Goal: Information Seeking & Learning: Check status

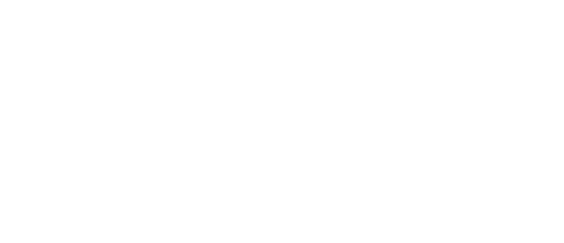
click at [215, 0] on html at bounding box center [282, 0] width 564 height 0
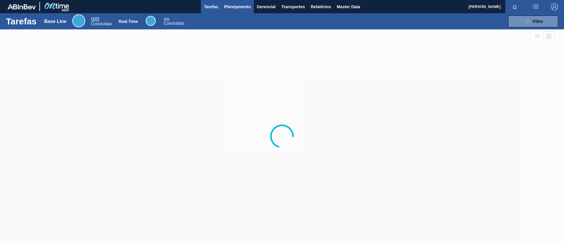
click at [233, 12] on button "Planejamento" at bounding box center [237, 6] width 33 height 13
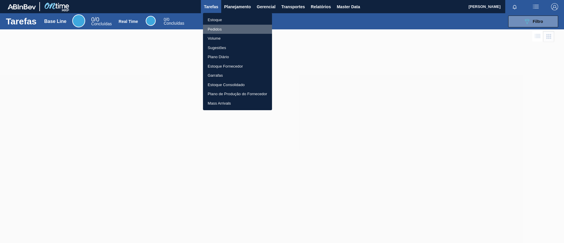
click at [237, 25] on li "Pedidos" at bounding box center [237, 29] width 69 height 9
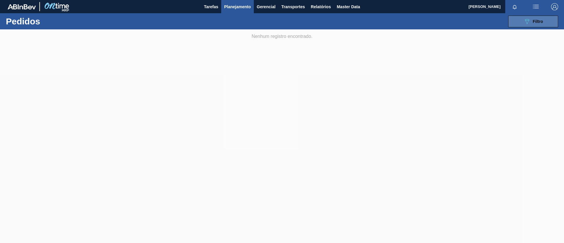
click at [519, 18] on button "089F7B8B-B2A5-4AFE-B5C0-19BA573D28AC Filtro" at bounding box center [533, 22] width 50 height 12
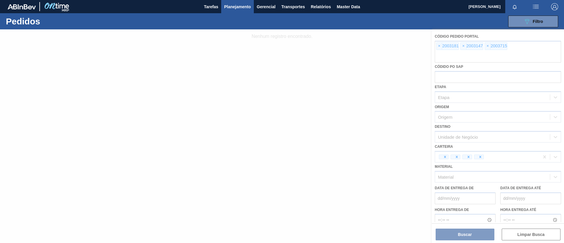
click at [439, 44] on div at bounding box center [282, 136] width 564 height 214
click at [441, 44] on div at bounding box center [282, 136] width 564 height 214
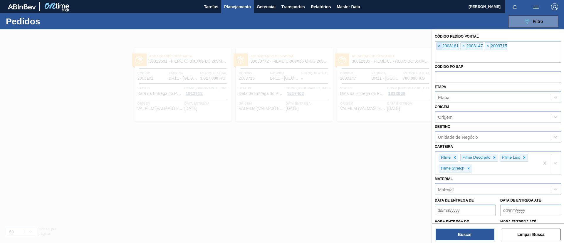
click at [440, 47] on span "×" at bounding box center [439, 46] width 6 height 7
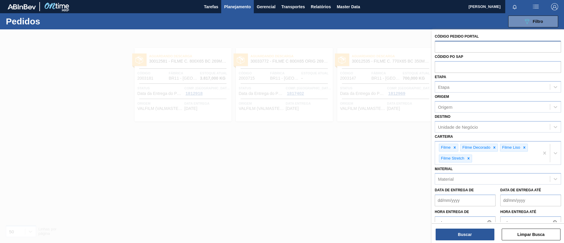
click at [440, 47] on input "text" at bounding box center [498, 46] width 126 height 11
paste input "text"
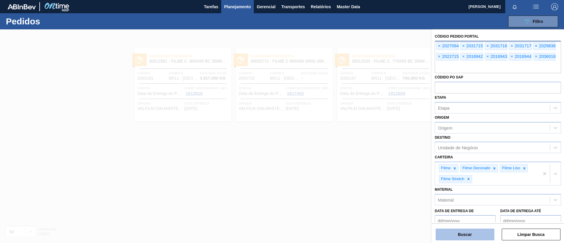
click at [476, 237] on button "Buscar" at bounding box center [465, 235] width 59 height 12
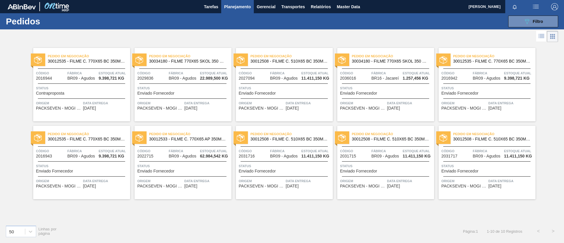
click at [106, 61] on span "30012535 - FILME C. 770X65 BC 350ML C12 429" at bounding box center [87, 61] width 78 height 4
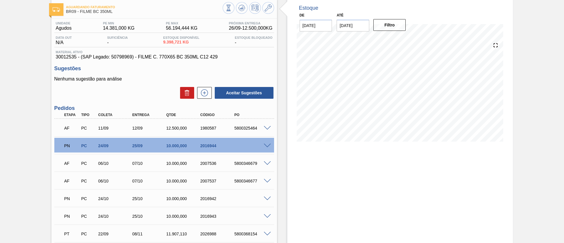
scroll to position [44, 0]
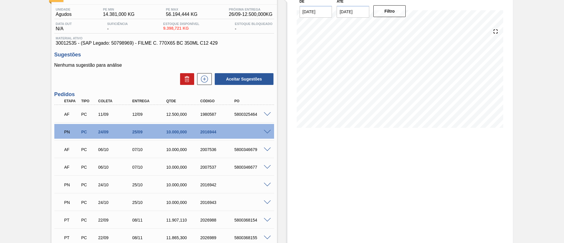
click at [270, 130] on div at bounding box center [268, 131] width 12 height 4
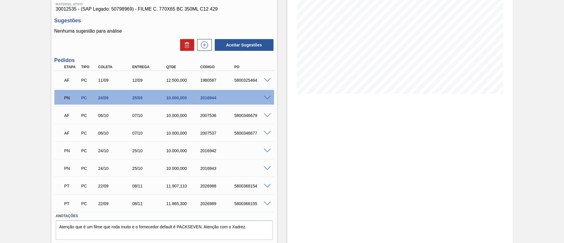
scroll to position [88, 0]
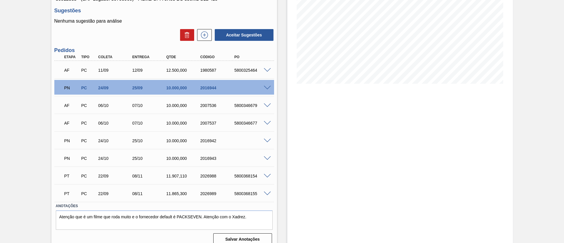
click at [203, 139] on div "2016942" at bounding box center [218, 140] width 38 height 5
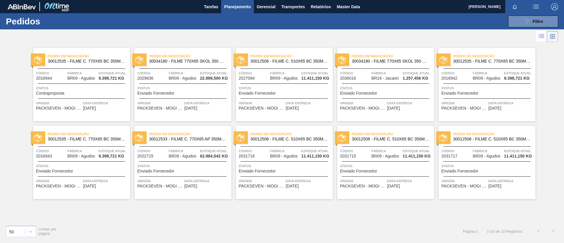
click at [309, 61] on span "30012508 - FILME C. 510X65 BC 350ML MP C18 429" at bounding box center [290, 61] width 78 height 4
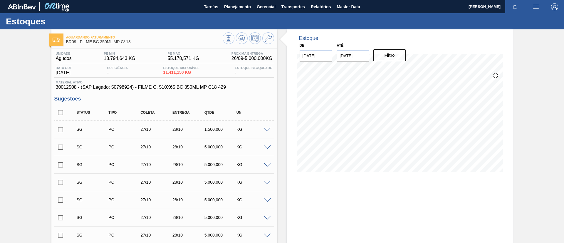
click at [63, 110] on input "checkbox" at bounding box center [60, 112] width 12 height 12
checkbox input "true"
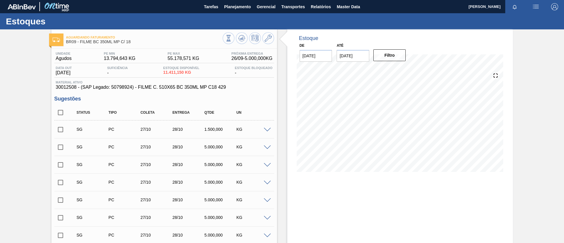
checkbox input "true"
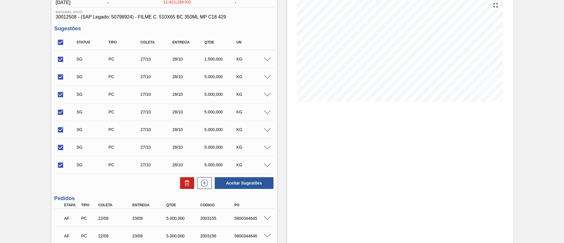
drag, startPoint x: 80, startPoint y: 128, endPoint x: 85, endPoint y: 130, distance: 6.3
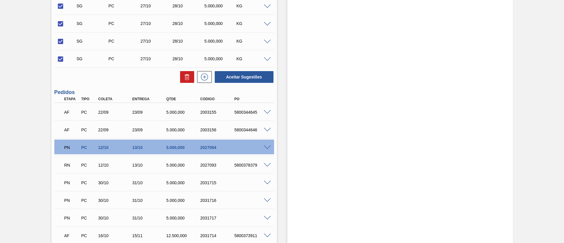
drag, startPoint x: 85, startPoint y: 130, endPoint x: 1, endPoint y: 120, distance: 85.2
click at [0, 120] on div "Aguardando Faturamento BR09 - FILME BC 350ML MP C/ 18 Unidade Agudos PE MIN 13.…" at bounding box center [282, 72] width 564 height 439
click at [179, 83] on div "Unidade Agudos PE MIN 13.794,643 KG PE MAX 55.178,571 KG Próxima Entrega 26/09 …" at bounding box center [164, 81] width 226 height 416
click at [181, 80] on button at bounding box center [187, 77] width 14 height 12
checkbox input "false"
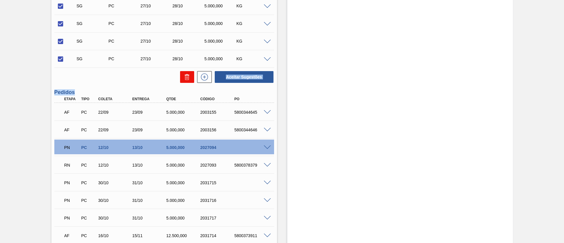
checkbox input "false"
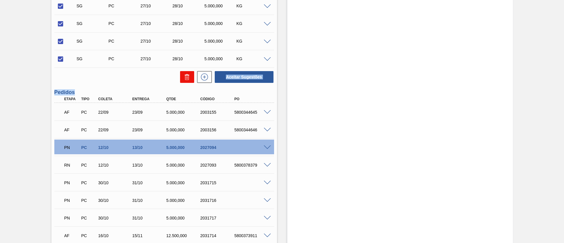
checkbox input "false"
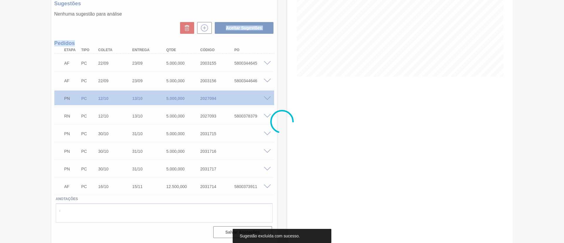
scroll to position [95, 0]
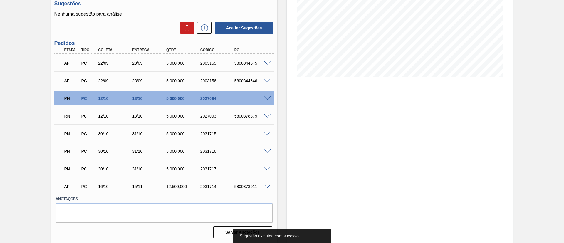
click at [164, 104] on div "PN PC 12/10 13/10 5.000,000 2027094" at bounding box center [164, 97] width 220 height 15
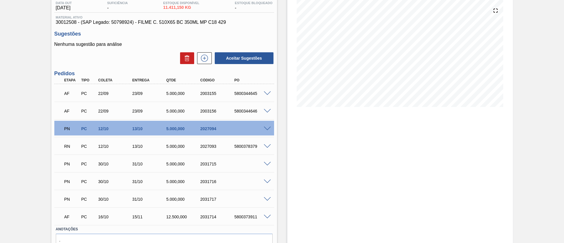
scroll to position [51, 0]
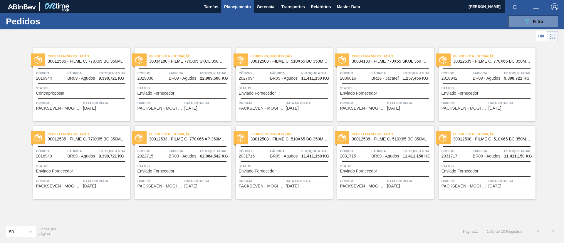
click at [200, 61] on span "30034180 - FILME 770X65 SKOL 350 MP C12" at bounding box center [188, 61] width 78 height 4
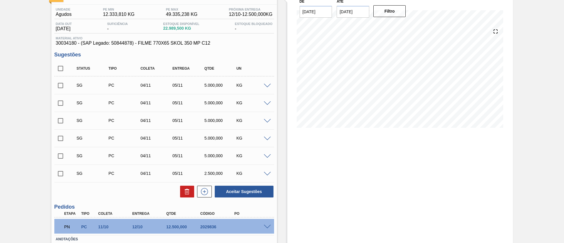
scroll to position [84, 0]
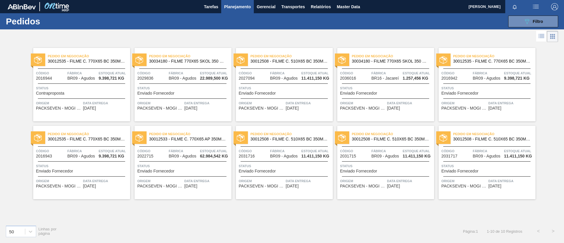
click at [211, 140] on span "30012533 - FILME C. 770X65 AP 350ML C12 429" at bounding box center [188, 139] width 78 height 4
click at [206, 61] on span "30034180 - FILME 770X65 SKOL 350 MP C12" at bounding box center [188, 61] width 78 height 4
click at [525, 25] on button "089F7B8B-B2A5-4AFE-B5C0-19BA573D28AC Filtro" at bounding box center [533, 22] width 50 height 12
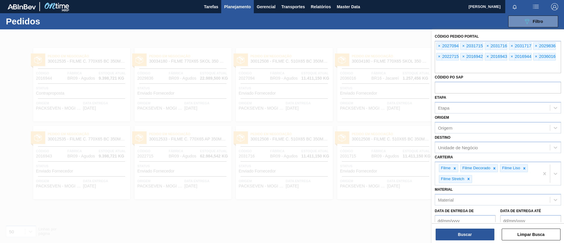
click at [268, 133] on div at bounding box center [282, 150] width 564 height 243
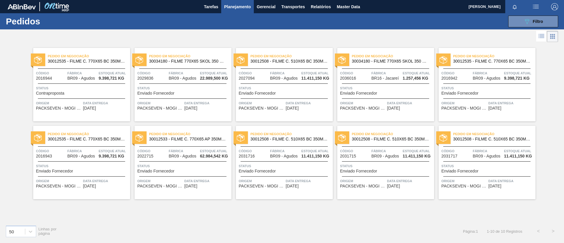
drag, startPoint x: 204, startPoint y: 61, endPoint x: 204, endPoint y: 63, distance: 3.0
click at [204, 61] on span "30034180 - FILME 770X65 SKOL 350 MP C12" at bounding box center [188, 61] width 78 height 4
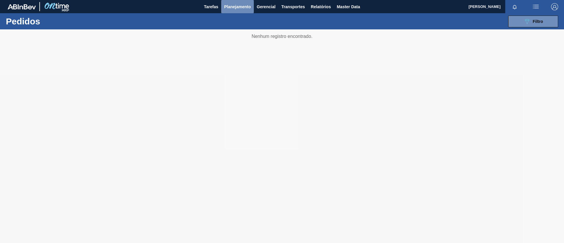
click at [231, 6] on span "Planejamento" at bounding box center [237, 6] width 27 height 7
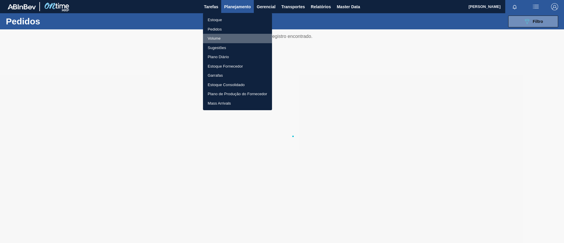
click at [228, 34] on li "Volume" at bounding box center [237, 38] width 69 height 9
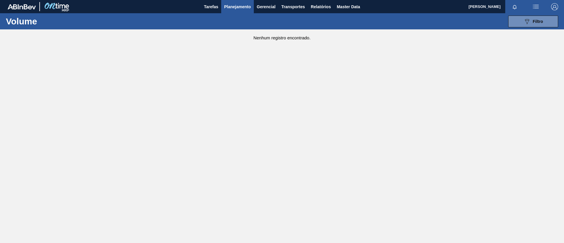
click at [232, 2] on button "Planejamento" at bounding box center [237, 6] width 33 height 13
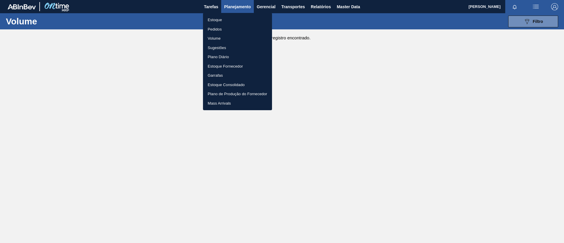
click at [239, 29] on li "Pedidos" at bounding box center [237, 29] width 69 height 9
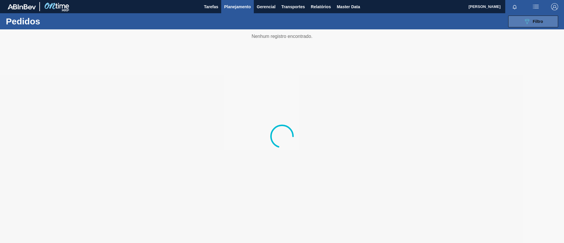
click at [540, 18] on div "089F7B8B-B2A5-4AFE-B5C0-19BA573D28AC Filtro" at bounding box center [533, 21] width 20 height 7
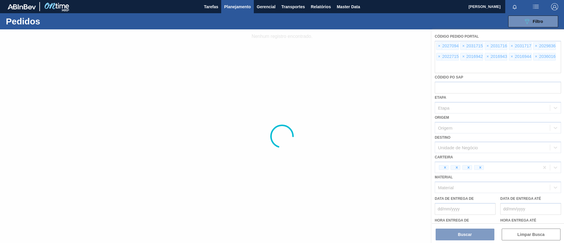
click at [357, 94] on div at bounding box center [282, 136] width 564 height 214
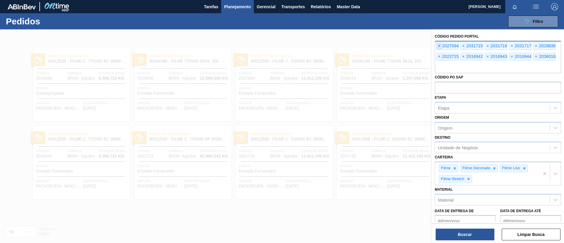
click at [442, 45] on span "×" at bounding box center [439, 46] width 6 height 7
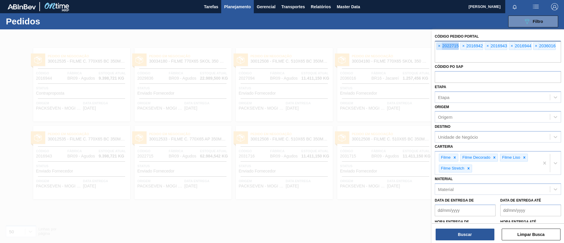
click at [442, 45] on span "×" at bounding box center [439, 46] width 6 height 7
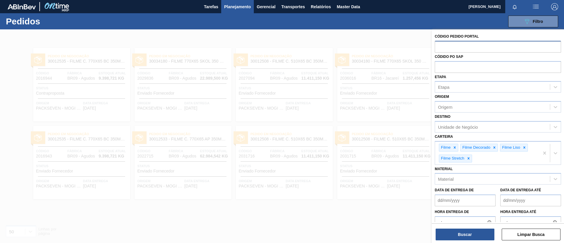
click at [442, 45] on input "text" at bounding box center [498, 46] width 126 height 11
paste input "2021564"
type input "2021564"
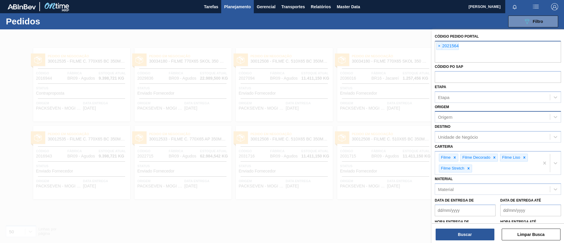
paste input "2021565"
type input "2021565"
click at [458, 227] on div "Buscar Limpar Busca" at bounding box center [498, 231] width 132 height 16
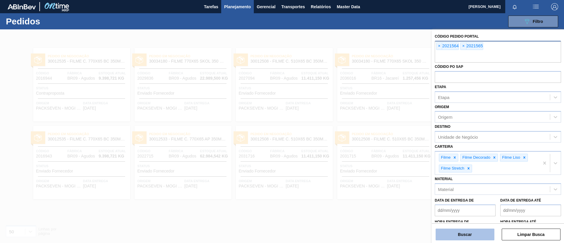
click at [460, 231] on button "Buscar" at bounding box center [465, 235] width 59 height 12
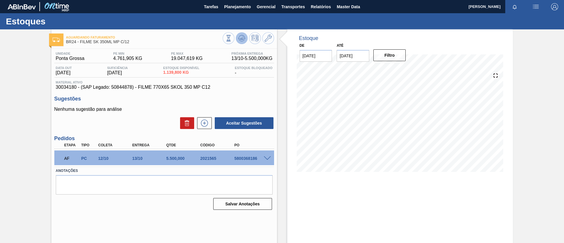
click at [241, 38] on icon at bounding box center [242, 38] width 4 height 3
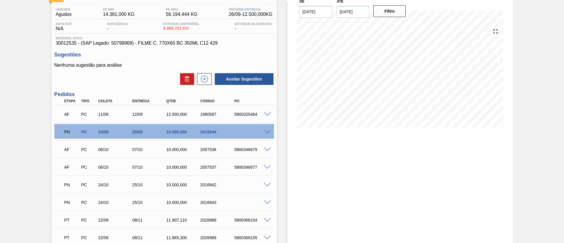
scroll to position [88, 0]
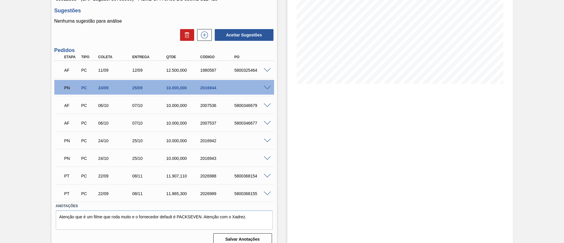
click at [269, 142] on span at bounding box center [267, 141] width 7 height 4
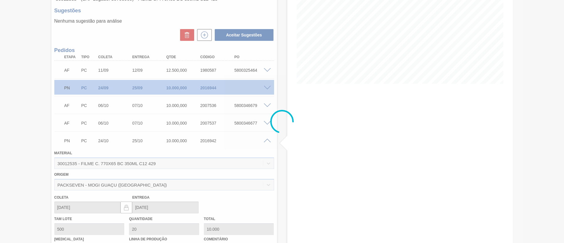
click at [270, 141] on div at bounding box center [282, 121] width 564 height 243
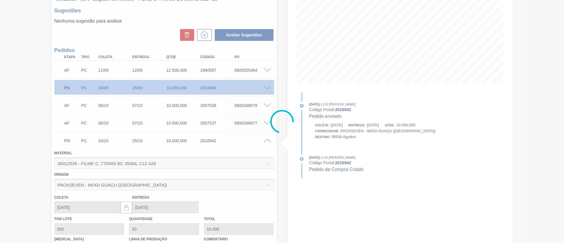
click at [270, 141] on div at bounding box center [282, 121] width 564 height 243
click at [268, 141] on div at bounding box center [282, 121] width 564 height 243
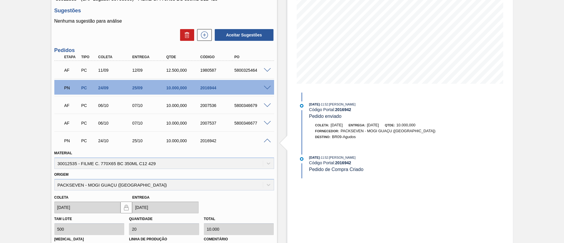
click at [263, 138] on div at bounding box center [268, 140] width 12 height 4
click at [267, 139] on span at bounding box center [267, 141] width 7 height 4
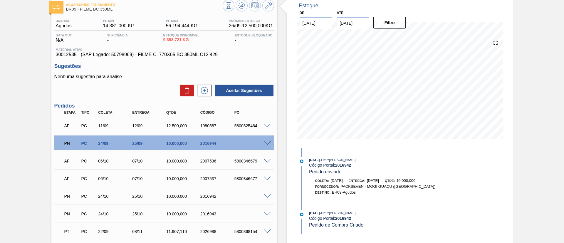
scroll to position [44, 0]
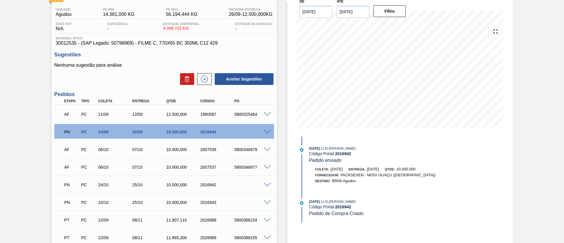
click at [138, 134] on div "25/09" at bounding box center [150, 132] width 38 height 5
click at [182, 135] on div "PN PC 24/09 25/09 10.000,000 2016944" at bounding box center [163, 131] width 204 height 12
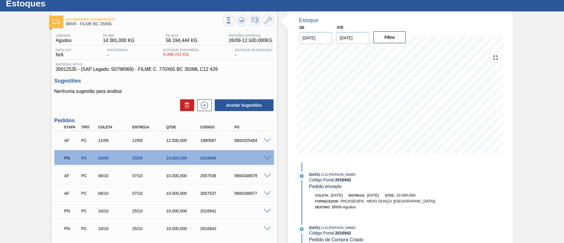
scroll to position [0, 0]
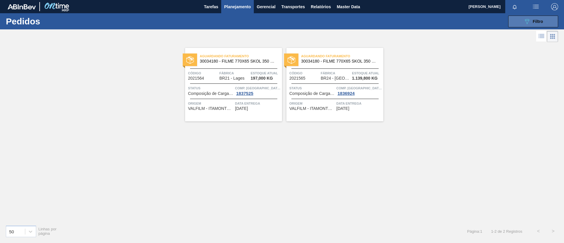
click at [522, 21] on button "089F7B8B-B2A5-4AFE-B5C0-19BA573D28AC Filtro" at bounding box center [533, 22] width 50 height 12
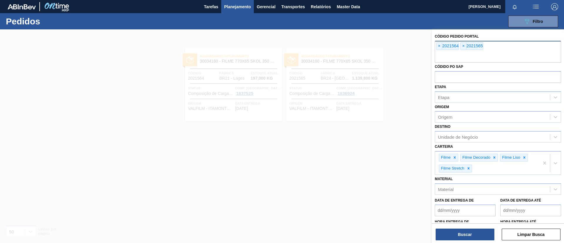
click at [509, 49] on div "× 2021564 × 2021565" at bounding box center [498, 52] width 126 height 22
paste input "2036016"
type input "2036016"
click at [481, 232] on button "Buscar" at bounding box center [465, 235] width 59 height 12
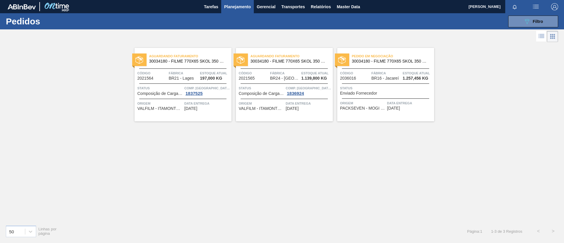
click at [390, 55] on span "Pedido em Negociação" at bounding box center [393, 56] width 82 height 6
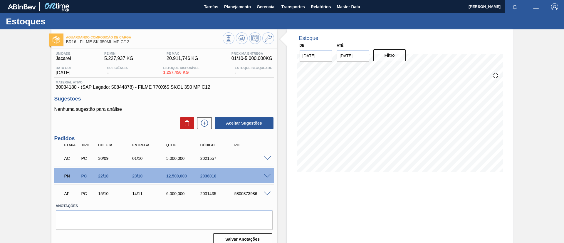
click at [269, 157] on span at bounding box center [267, 158] width 7 height 4
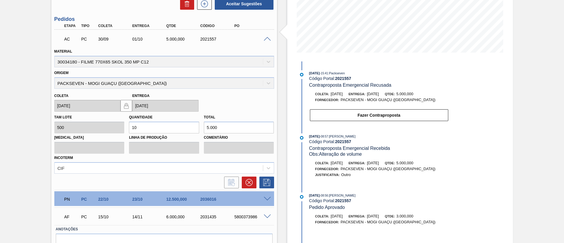
scroll to position [105, 0]
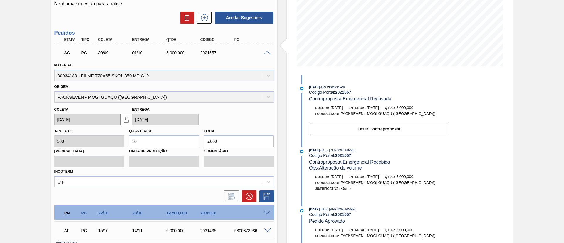
click at [265, 55] on div "AC PC 30/09 01/10 5.000,000 2021557" at bounding box center [164, 52] width 220 height 15
click at [266, 53] on span at bounding box center [267, 53] width 7 height 4
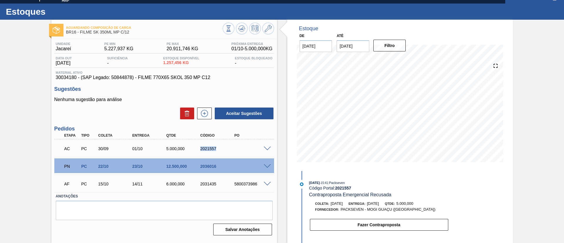
drag, startPoint x: 191, startPoint y: 152, endPoint x: 232, endPoint y: 154, distance: 41.5
click at [232, 154] on div "AC PC 30/09 01/10 5.000,000 2021557" at bounding box center [164, 148] width 220 height 15
copy div "2021557"
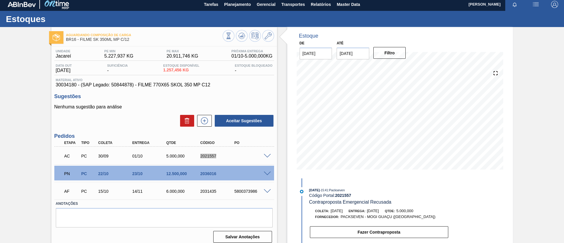
scroll to position [0, 0]
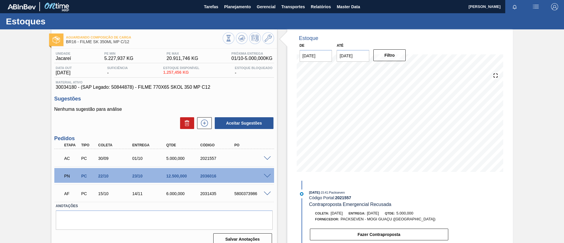
click at [47, 108] on div "Aguardando Composição de Carga BR16 - FILME SK 350ML MP C/12 Unidade Jacareí PE…" at bounding box center [282, 140] width 564 height 223
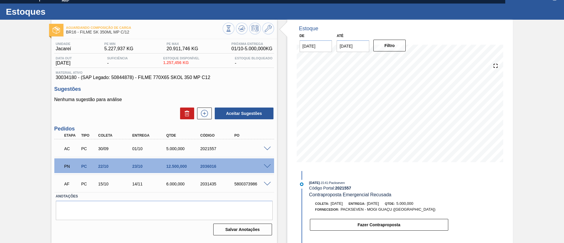
scroll to position [88, 0]
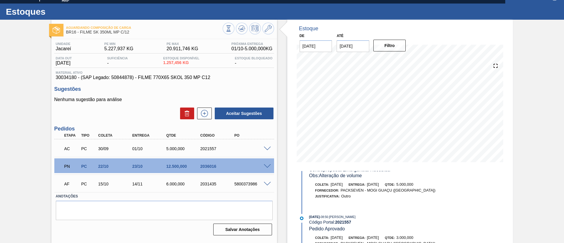
click at [267, 164] on span at bounding box center [267, 166] width 7 height 4
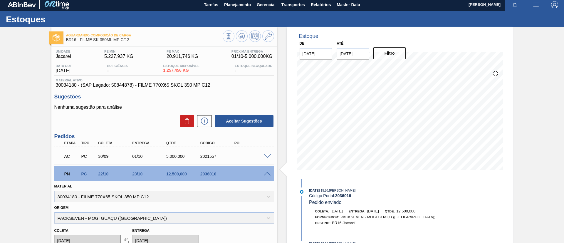
scroll to position [0, 0]
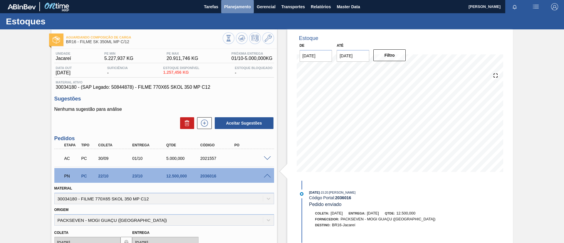
click at [239, 7] on span "Planejamento" at bounding box center [237, 6] width 27 height 7
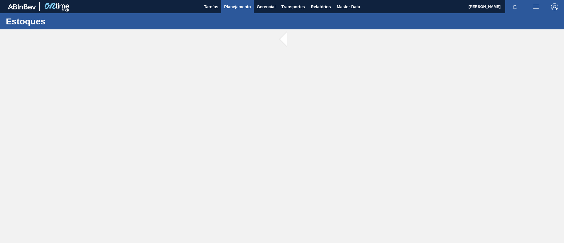
click at [234, 6] on span "Planejamento" at bounding box center [237, 6] width 27 height 7
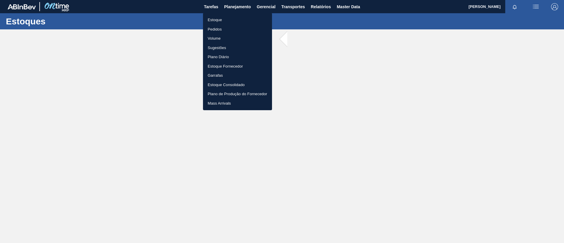
click at [232, 14] on ul "Estoque Pedidos Volume Sugestões Plano Diário Estoque Fornecedor Garrafas Estoq…" at bounding box center [237, 61] width 69 height 97
click at [233, 16] on li "Estoque" at bounding box center [237, 19] width 69 height 9
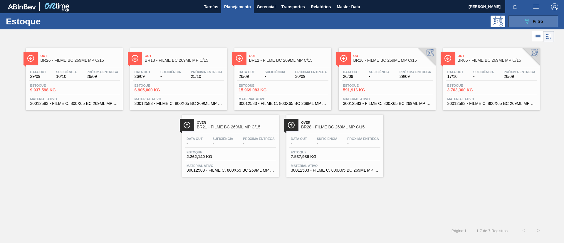
click at [541, 23] on span "Filtro" at bounding box center [538, 21] width 10 height 5
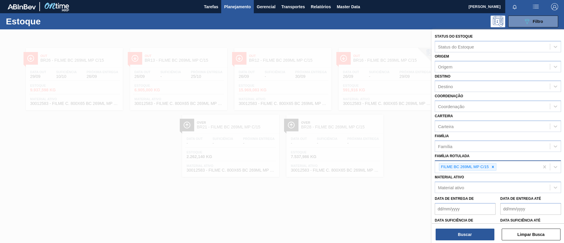
click at [495, 166] on div at bounding box center [493, 166] width 6 height 7
type Rotulada "s"
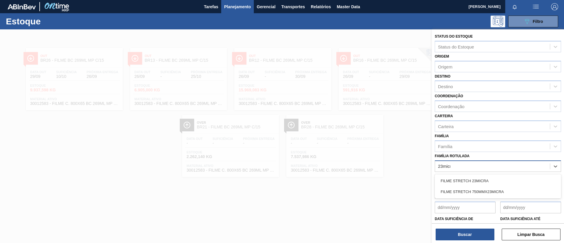
type Rotulada "23micra"
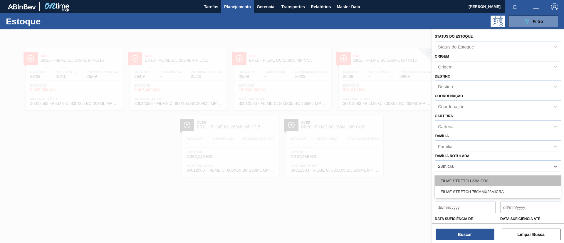
click at [496, 176] on div "FILME STRETCH 23MICRA" at bounding box center [498, 180] width 126 height 11
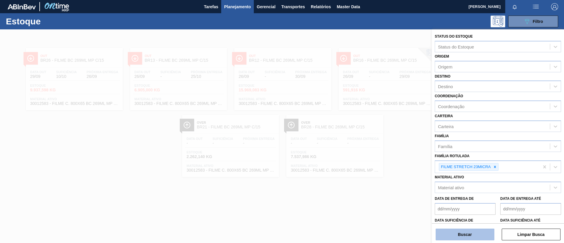
click at [484, 233] on button "Buscar" at bounding box center [465, 235] width 59 height 12
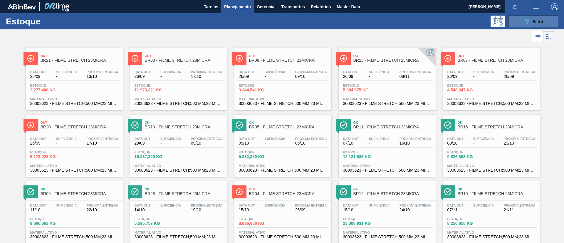
click at [518, 24] on button "089F7B8B-B2A5-4AFE-B5C0-19BA573D28AC Filtro" at bounding box center [533, 22] width 50 height 12
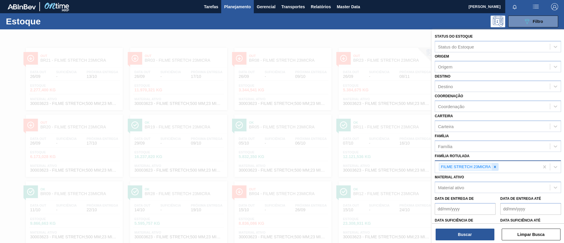
click at [495, 167] on icon at bounding box center [495, 167] width 2 height 2
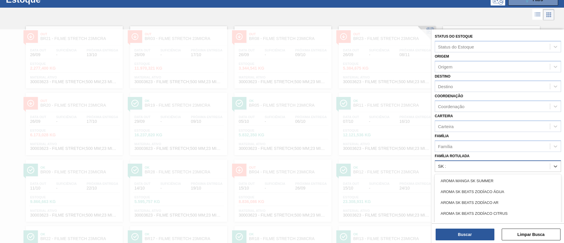
scroll to position [22, 0]
type Rotulada "SK 269ML MP"
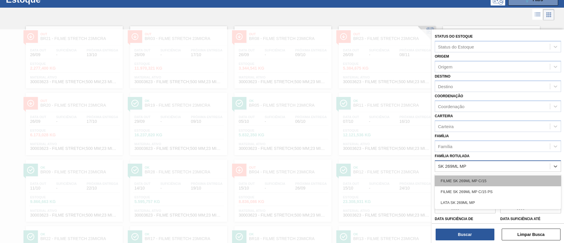
click at [511, 179] on div "FILME SK 269ML MP C/15" at bounding box center [498, 180] width 126 height 11
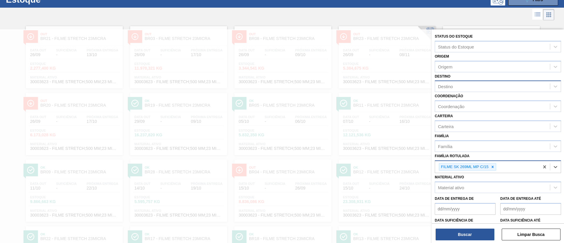
click at [491, 85] on div "Destino" at bounding box center [492, 86] width 115 height 9
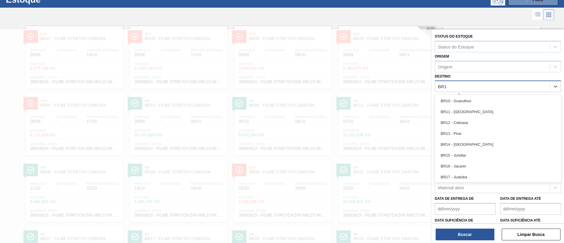
type input "BR16"
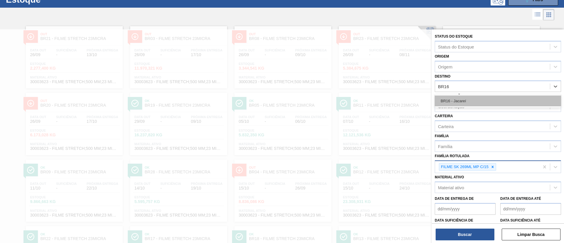
click at [491, 100] on div "BR16 - Jacareí" at bounding box center [498, 100] width 126 height 11
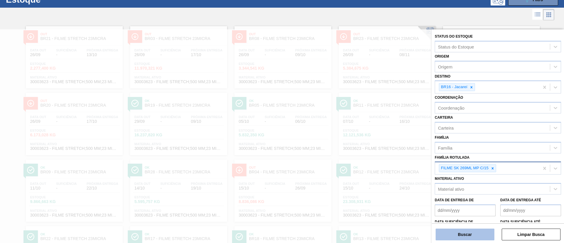
click at [481, 233] on button "Buscar" at bounding box center [465, 235] width 59 height 12
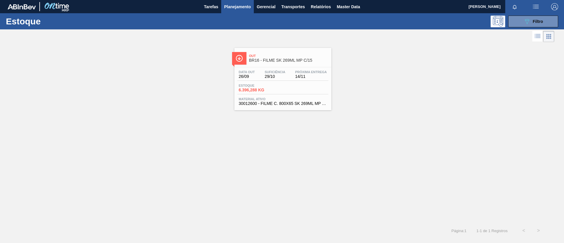
click at [249, 88] on span "6.396,288 KG" at bounding box center [259, 90] width 41 height 4
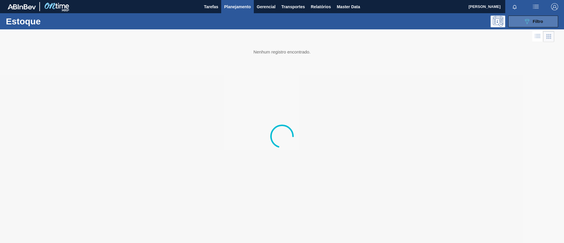
click at [543, 19] on button "089F7B8B-B2A5-4AFE-B5C0-19BA573D28AC Filtro" at bounding box center [533, 22] width 50 height 12
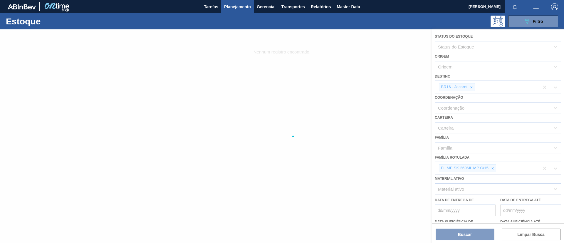
drag, startPoint x: 492, startPoint y: 165, endPoint x: 491, endPoint y: 168, distance: 3.0
click at [491, 168] on div at bounding box center [282, 136] width 564 height 214
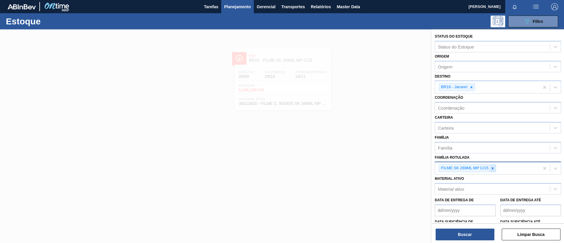
click at [494, 167] on icon at bounding box center [492, 168] width 4 height 4
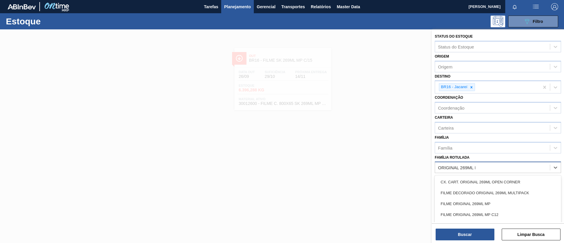
type Rotulada "ORIGINAL 269ML MP"
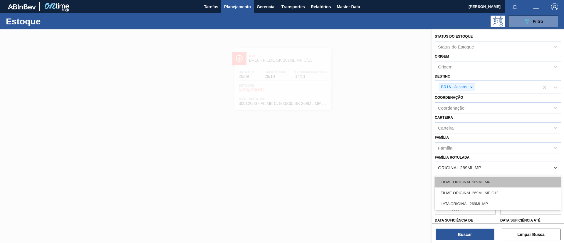
click at [512, 182] on div "FILME ORIGINAL 269ML MP" at bounding box center [498, 182] width 126 height 11
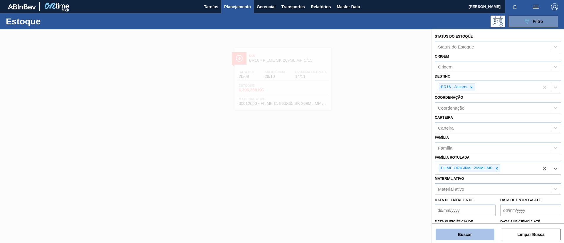
click at [468, 238] on button "Buscar" at bounding box center [465, 235] width 59 height 12
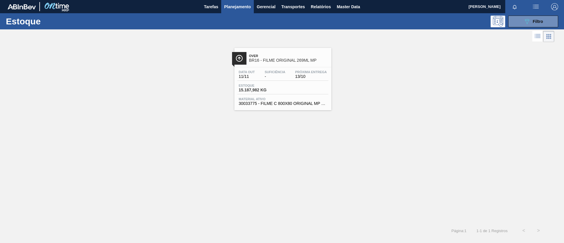
click at [251, 82] on div "Data [DATE] Suficiência - Próxima Entrega 13/10 Estoque 15.187,982 KG Material …" at bounding box center [282, 87] width 97 height 40
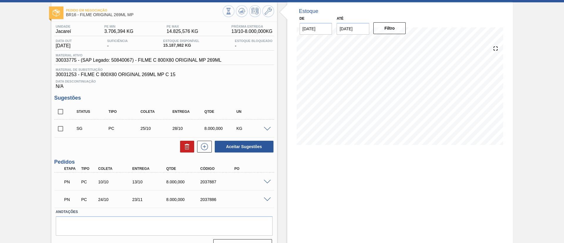
scroll to position [40, 0]
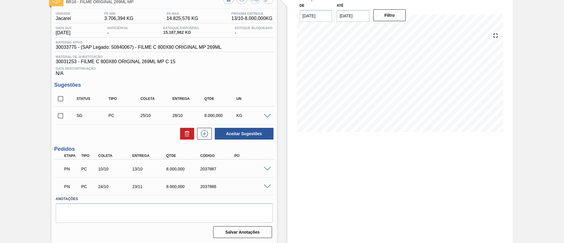
click at [268, 169] on span at bounding box center [267, 169] width 7 height 4
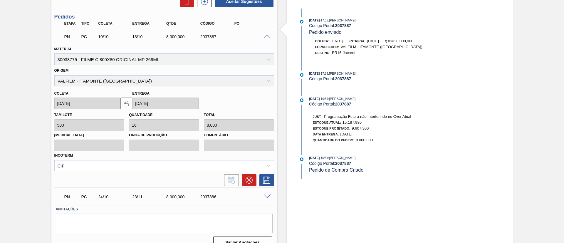
scroll to position [128, 0]
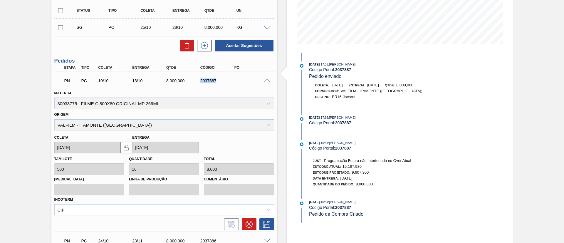
drag, startPoint x: 198, startPoint y: 80, endPoint x: 217, endPoint y: 75, distance: 19.6
click at [223, 83] on div "2037887" at bounding box center [218, 80] width 38 height 5
copy div "2037887"
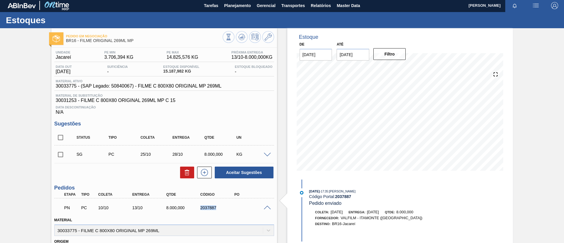
scroll to position [0, 0]
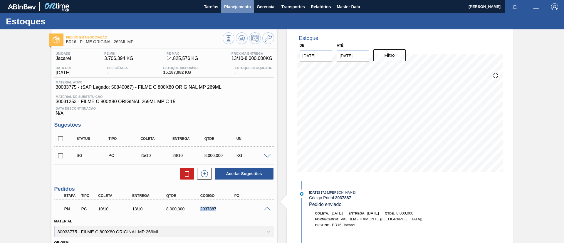
click at [240, 10] on button "Planejamento" at bounding box center [237, 6] width 33 height 13
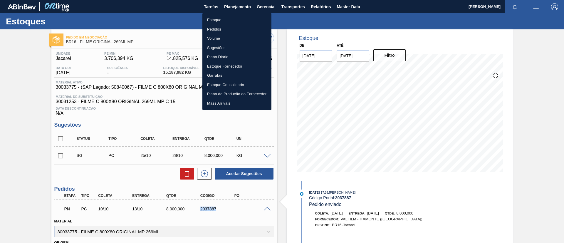
click at [239, 18] on li "Estoque" at bounding box center [236, 19] width 69 height 9
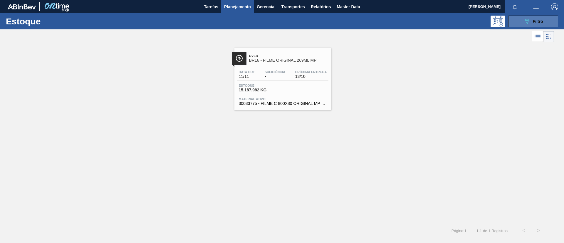
click at [531, 23] on div "089F7B8B-B2A5-4AFE-B5C0-19BA573D28AC Filtro" at bounding box center [533, 21] width 20 height 7
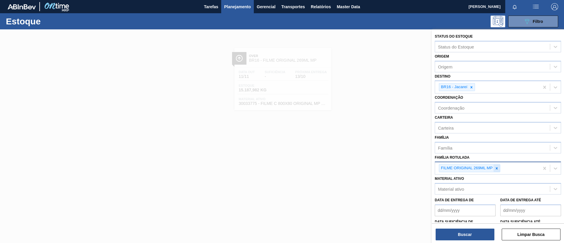
click at [499, 168] on div at bounding box center [496, 167] width 6 height 7
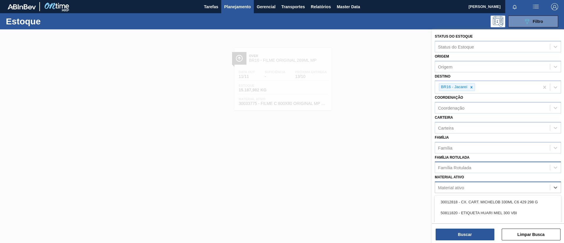
click at [488, 186] on div "Material ativo" at bounding box center [492, 187] width 115 height 9
type ativo "23micra"
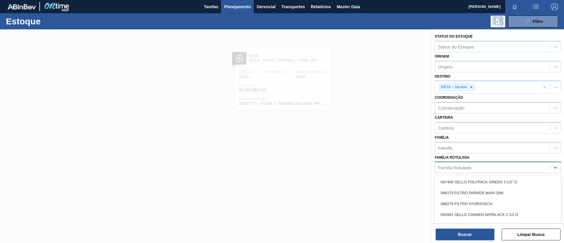
click at [483, 169] on div "Família Rotulada" at bounding box center [492, 167] width 115 height 9
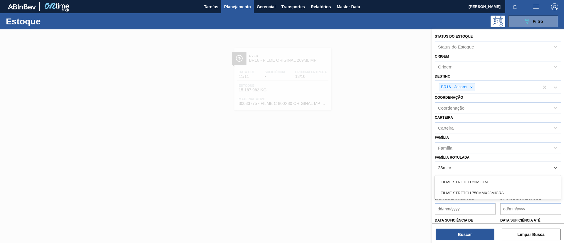
type Rotulada "23micra"
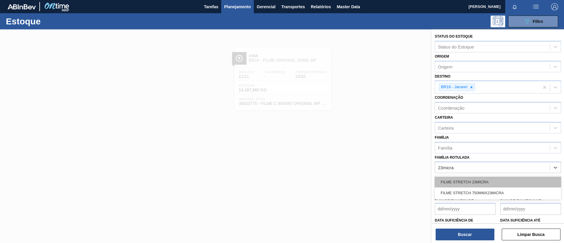
click at [484, 180] on div "FILME STRETCH 23MICRA" at bounding box center [498, 182] width 126 height 11
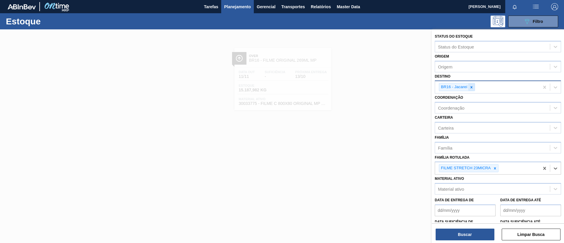
click at [469, 87] on icon at bounding box center [471, 87] width 4 height 4
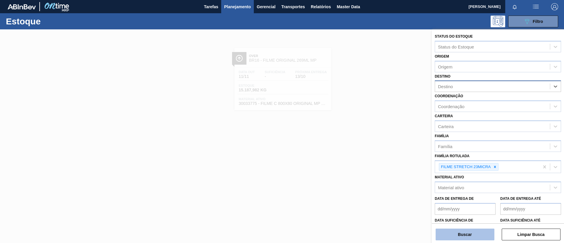
click at [470, 229] on button "Buscar" at bounding box center [465, 235] width 59 height 12
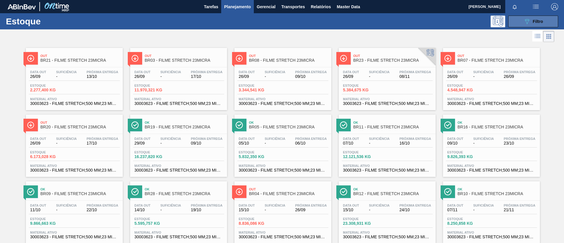
click at [526, 19] on icon at bounding box center [527, 21] width 4 height 5
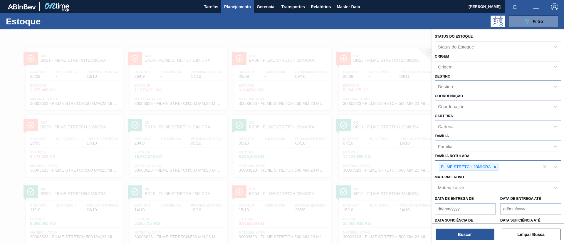
click at [495, 171] on div "FILME STRETCH 23MICRA" at bounding box center [487, 167] width 104 height 12
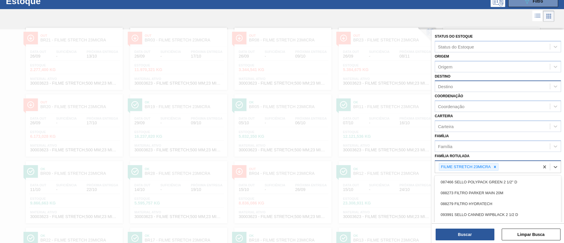
scroll to position [23, 0]
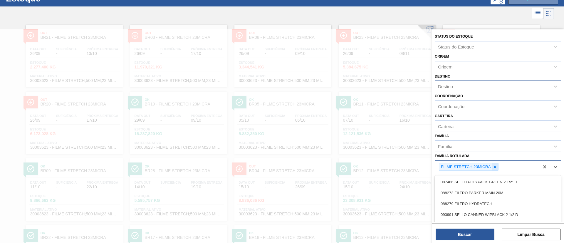
click at [496, 167] on icon at bounding box center [495, 167] width 4 height 4
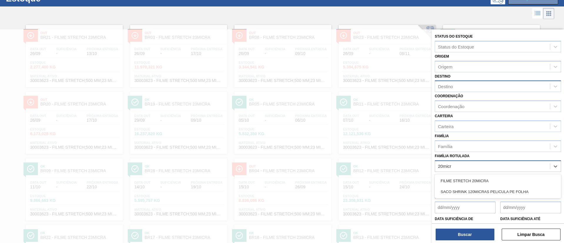
type Rotulada "20micra"
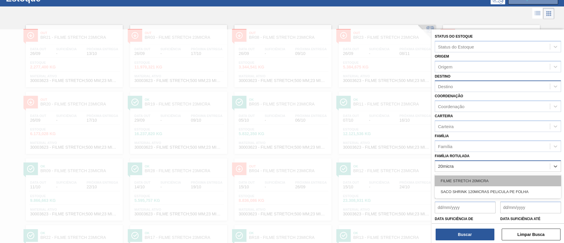
click at [500, 179] on div "FILME STRETCH 20MICRA" at bounding box center [498, 180] width 126 height 11
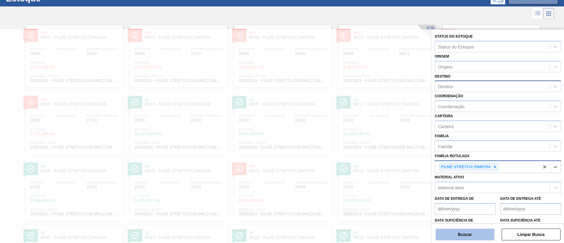
click at [472, 233] on button "Buscar" at bounding box center [465, 235] width 59 height 12
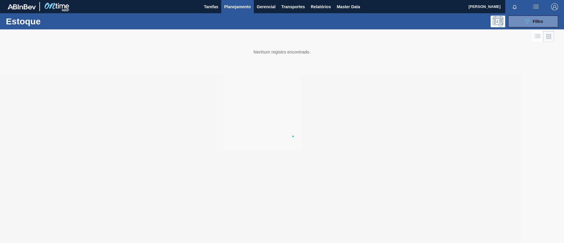
scroll to position [0, 0]
